Goal: Task Accomplishment & Management: Use online tool/utility

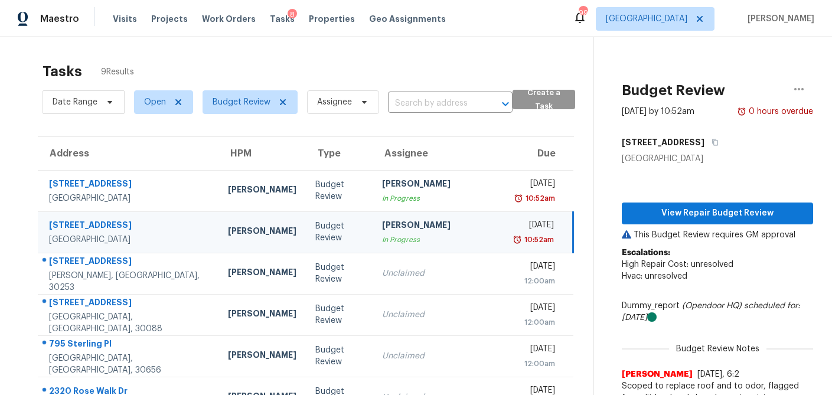
scroll to position [1, 0]
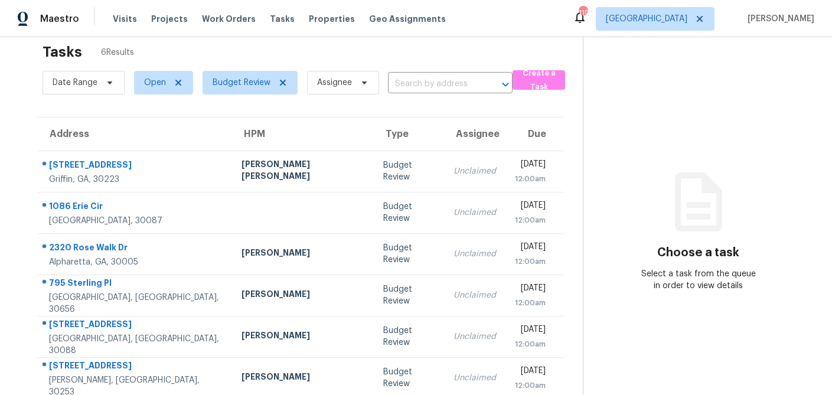
scroll to position [37, 0]
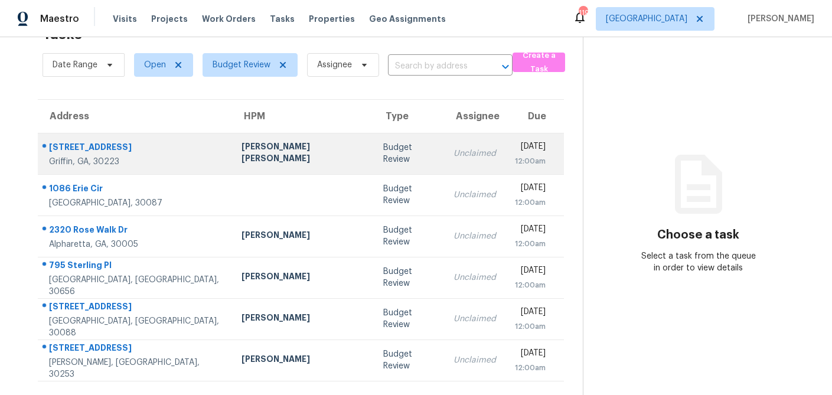
click at [289, 160] on div "[PERSON_NAME] [PERSON_NAME]" at bounding box center [303, 154] width 123 height 27
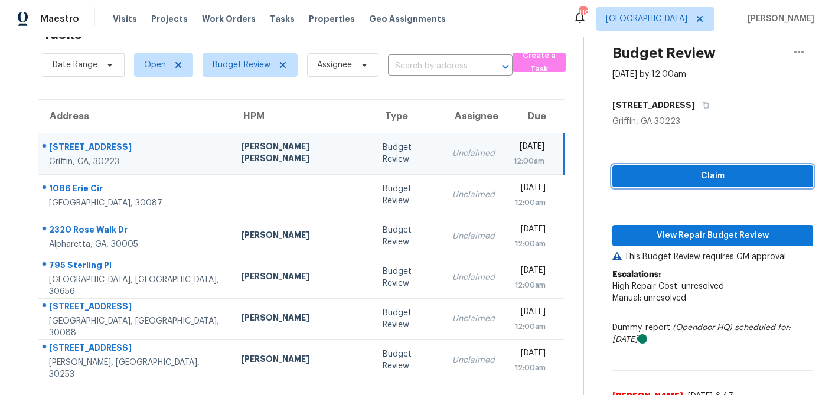
click at [687, 178] on span "Claim" at bounding box center [713, 176] width 182 height 15
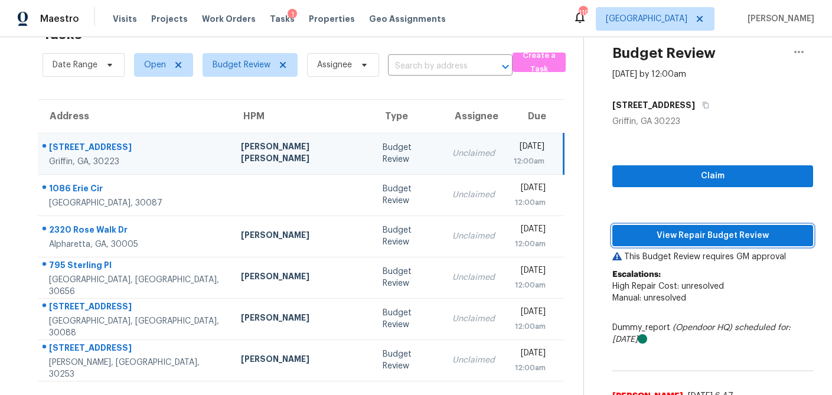
click at [683, 240] on span "View Repair Budget Review" at bounding box center [713, 236] width 182 height 15
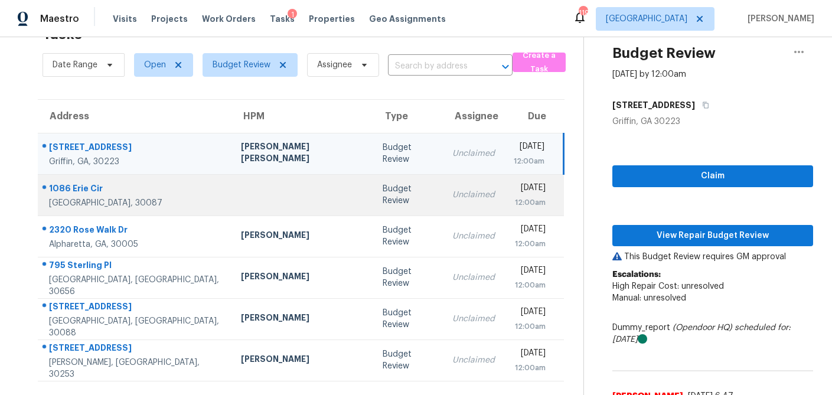
click at [274, 204] on td at bounding box center [303, 194] width 142 height 41
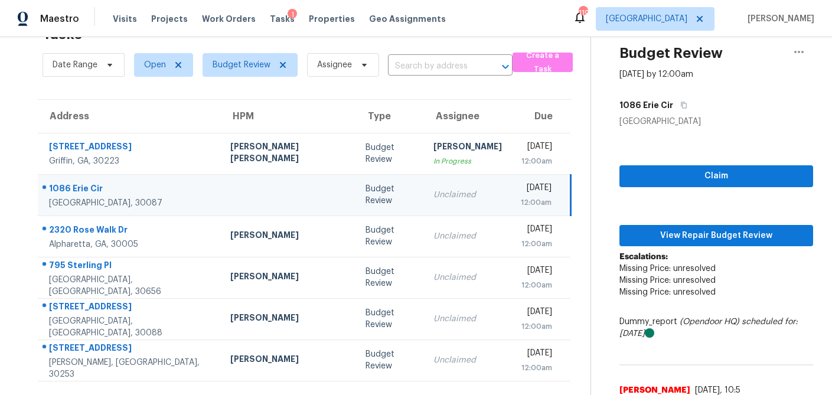
click at [274, 204] on td at bounding box center [288, 194] width 135 height 41
click at [708, 183] on span "Claim" at bounding box center [716, 176] width 175 height 15
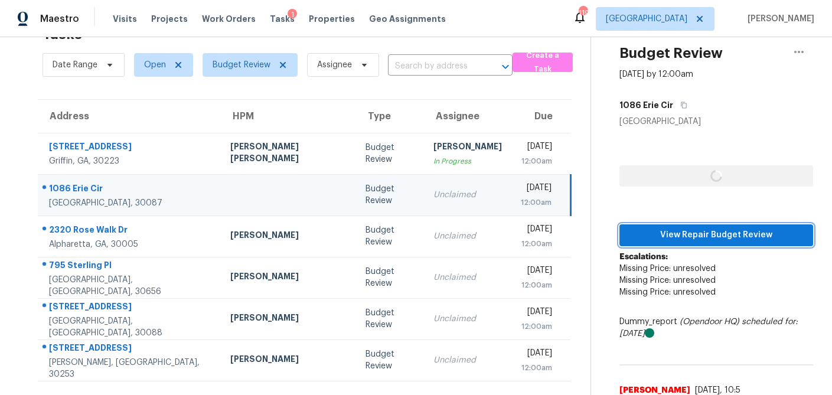
click at [693, 231] on span "View Repair Budget Review" at bounding box center [716, 235] width 175 height 15
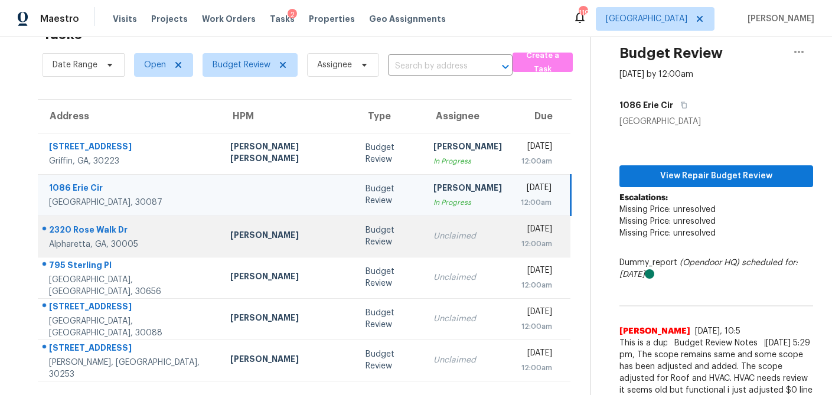
click at [366, 236] on div "Budget Review" at bounding box center [390, 237] width 48 height 24
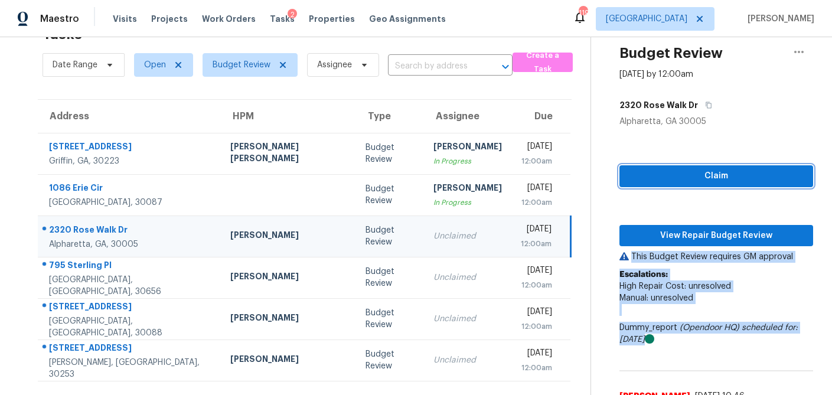
click at [686, 178] on span "Claim" at bounding box center [716, 176] width 175 height 15
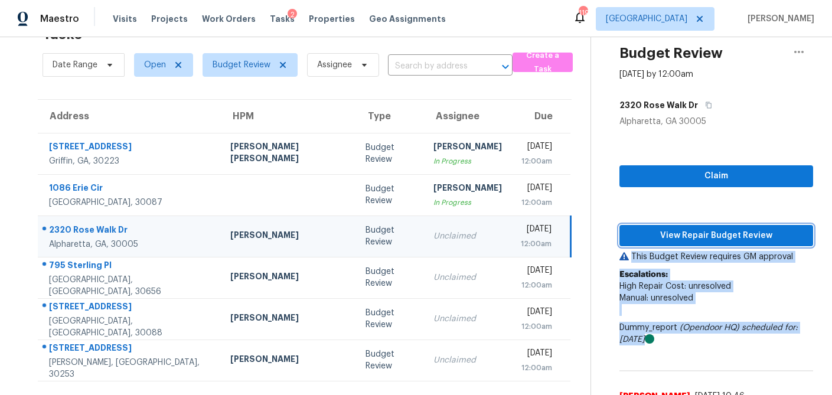
click at [679, 235] on span "View Repair Budget Review" at bounding box center [716, 236] width 175 height 15
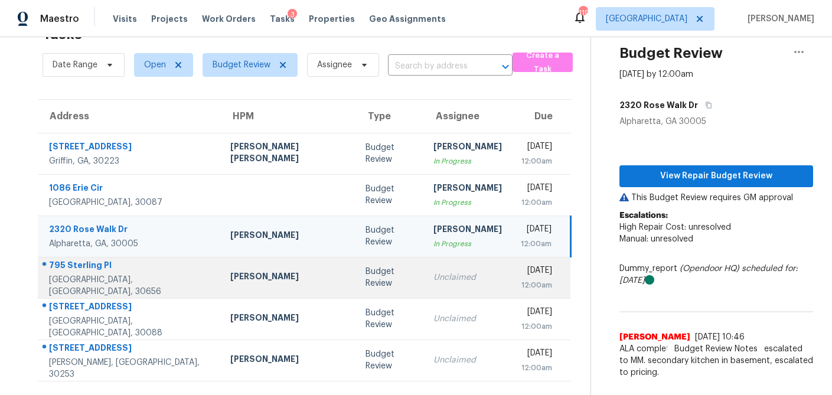
click at [356, 283] on td "Budget Review" at bounding box center [389, 277] width 67 height 41
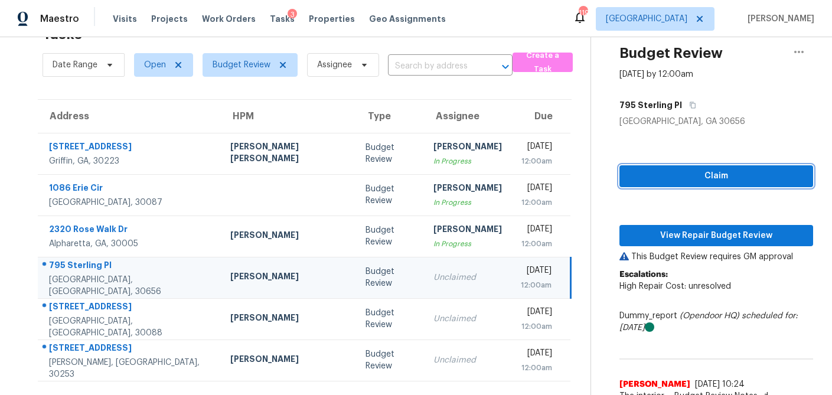
click at [679, 178] on span "Claim" at bounding box center [716, 176] width 175 height 15
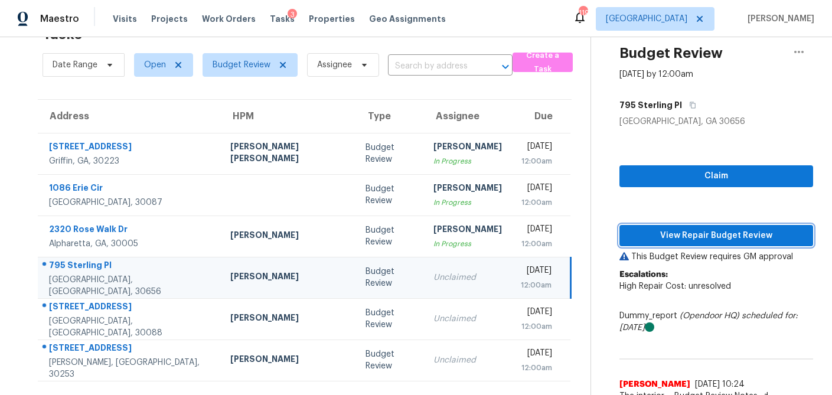
click at [671, 237] on span "View Repair Budget Review" at bounding box center [716, 236] width 175 height 15
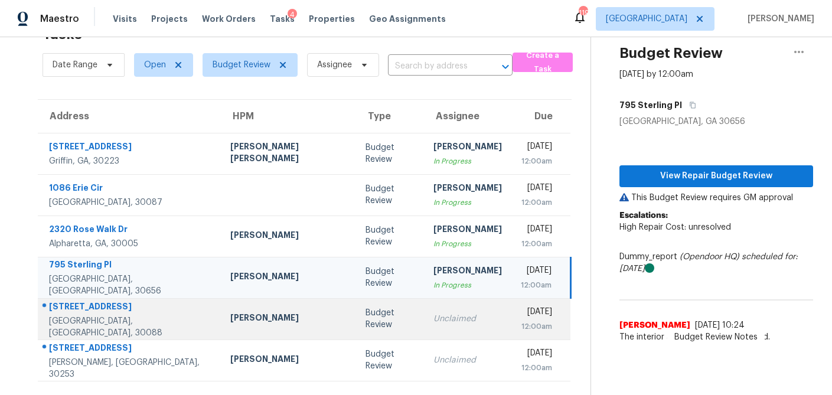
click at [366, 320] on div "Budget Review" at bounding box center [390, 319] width 48 height 24
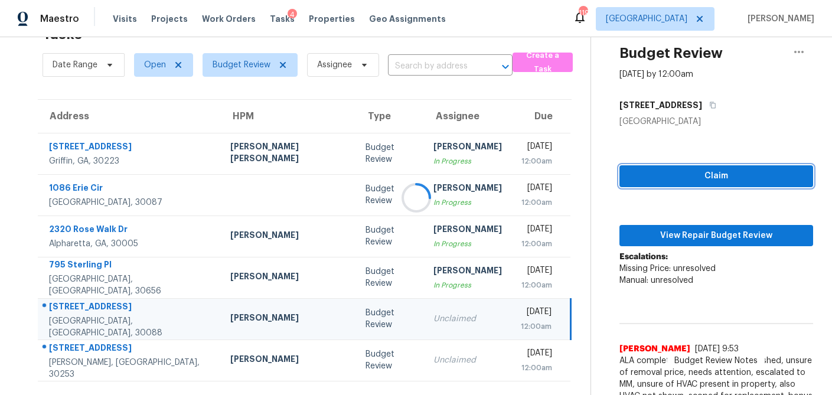
click at [710, 179] on span "Claim" at bounding box center [716, 176] width 175 height 15
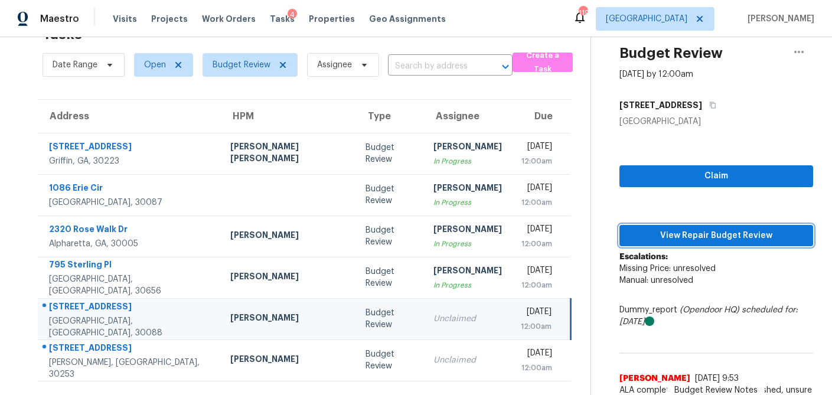
click at [683, 238] on span "View Repair Budget Review" at bounding box center [716, 236] width 175 height 15
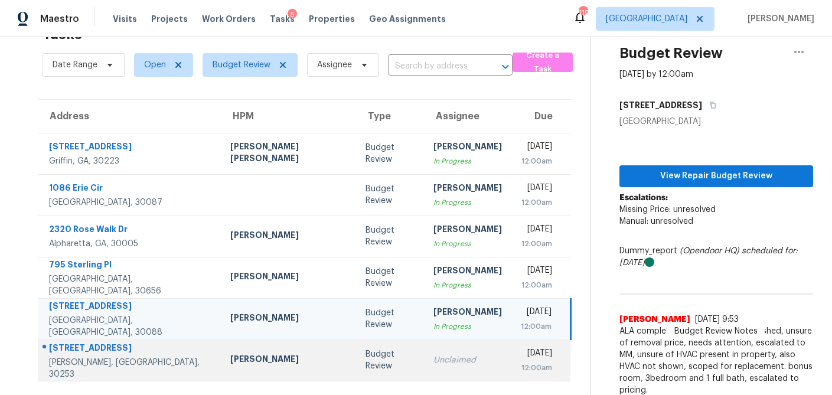
click at [366, 353] on div "Budget Review" at bounding box center [390, 361] width 48 height 24
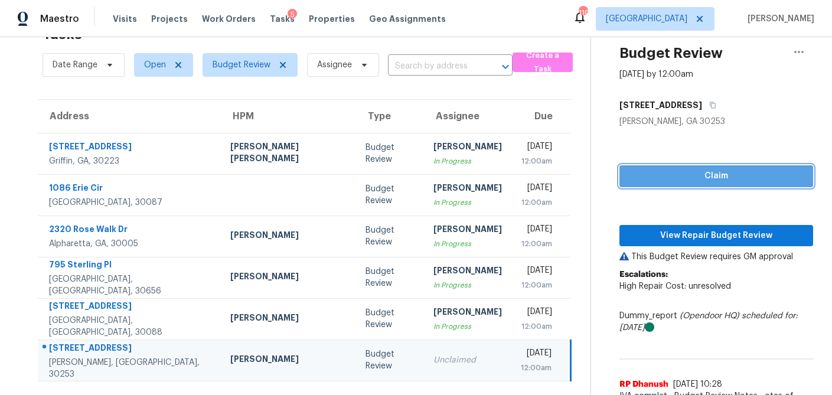
click at [679, 174] on span "Claim" at bounding box center [716, 176] width 175 height 15
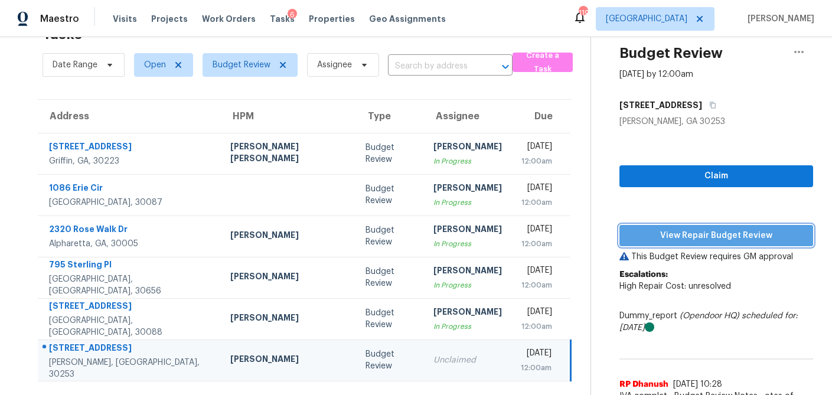
click at [674, 234] on span "View Repair Budget Review" at bounding box center [716, 236] width 175 height 15
